Goal: Obtain resource: Download file/media

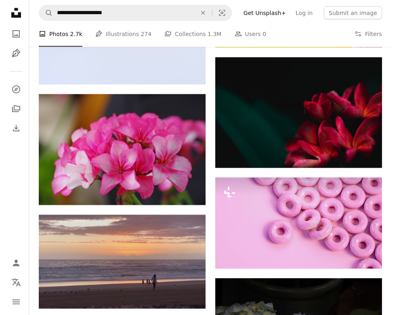
scroll to position [23684, 0]
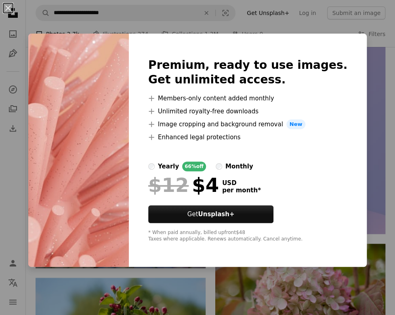
click at [291, 277] on div "An X shape Premium, ready to use images. Get unlimited access. A plus sign Memb…" at bounding box center [197, 157] width 395 height 315
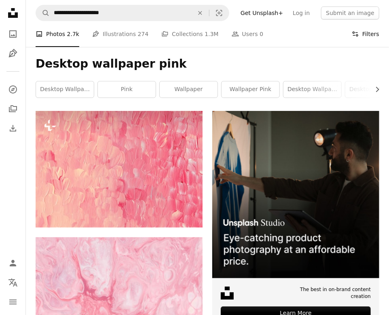
click at [356, 36] on icon "Filters" at bounding box center [355, 33] width 7 height 7
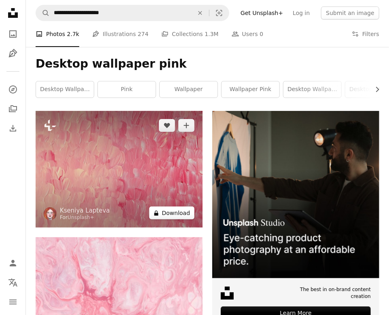
click at [156, 209] on button "A lock Download" at bounding box center [171, 212] width 45 height 13
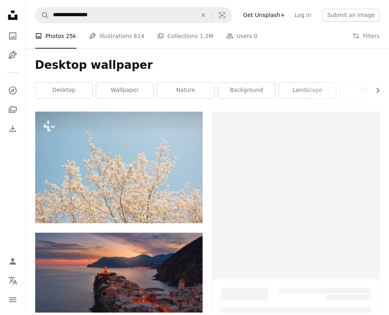
scroll to position [1177, 0]
